Goal: Information Seeking & Learning: Check status

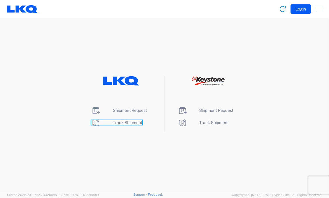
click at [117, 124] on span "Track Shipment" at bounding box center [127, 122] width 29 height 5
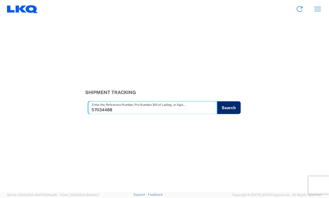
type input "57034488"
click at [230, 106] on button "Search" at bounding box center [229, 107] width 24 height 13
